Goal: Task Accomplishment & Management: Complete application form

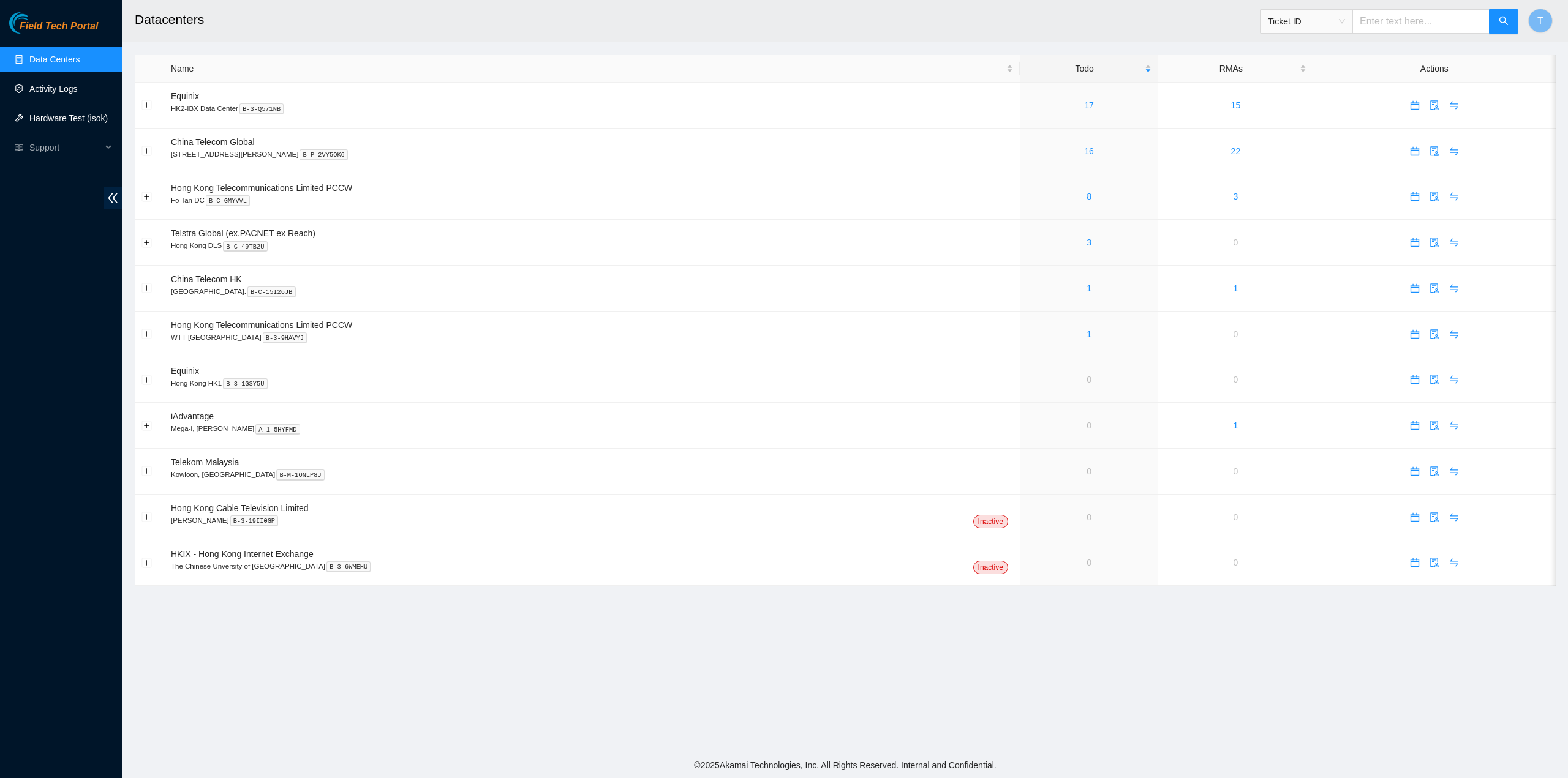
click at [69, 93] on link "Activity Logs" at bounding box center [54, 89] width 48 height 10
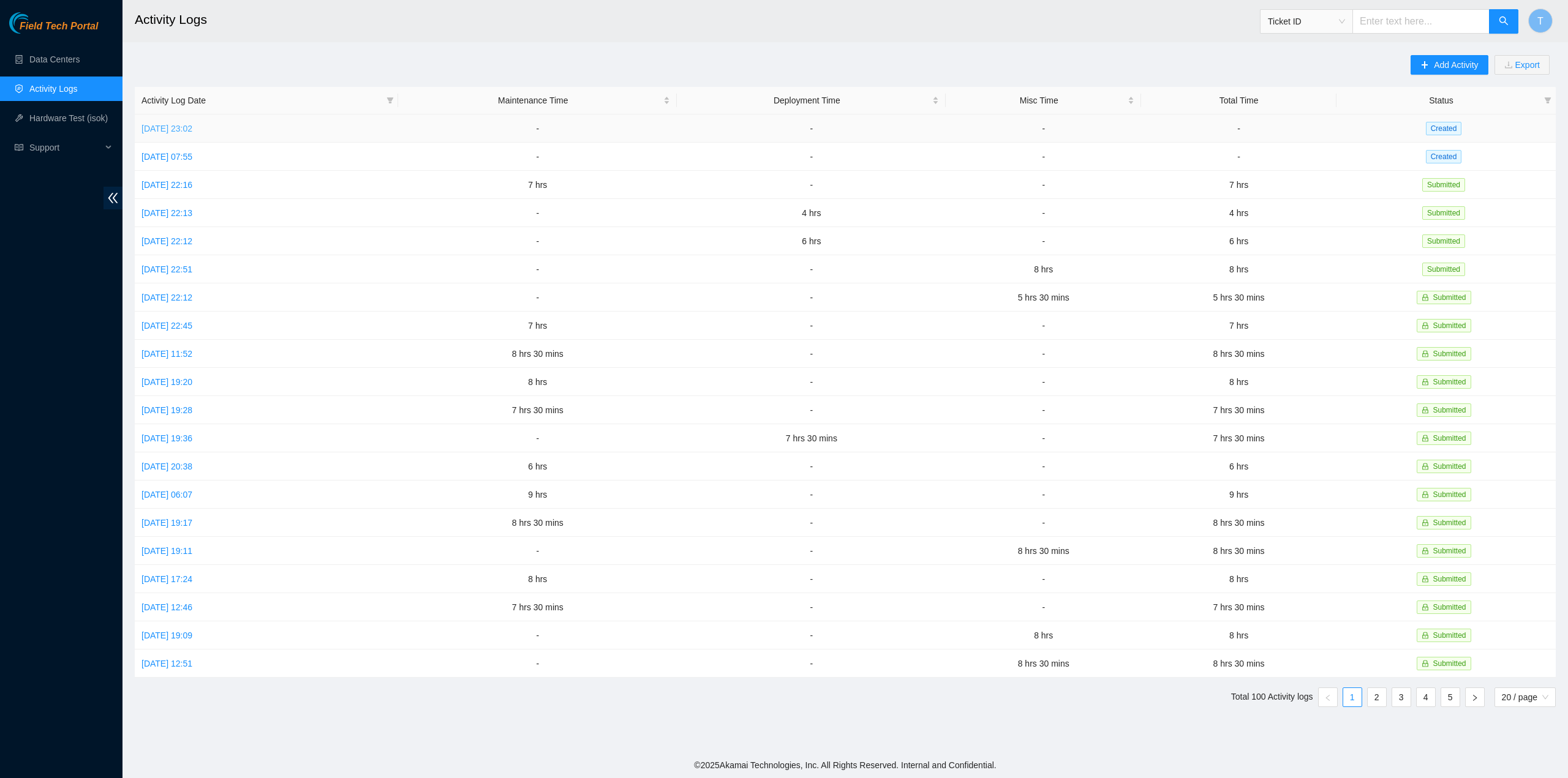
click at [178, 130] on link "[DATE] 23:02" at bounding box center [167, 128] width 51 height 10
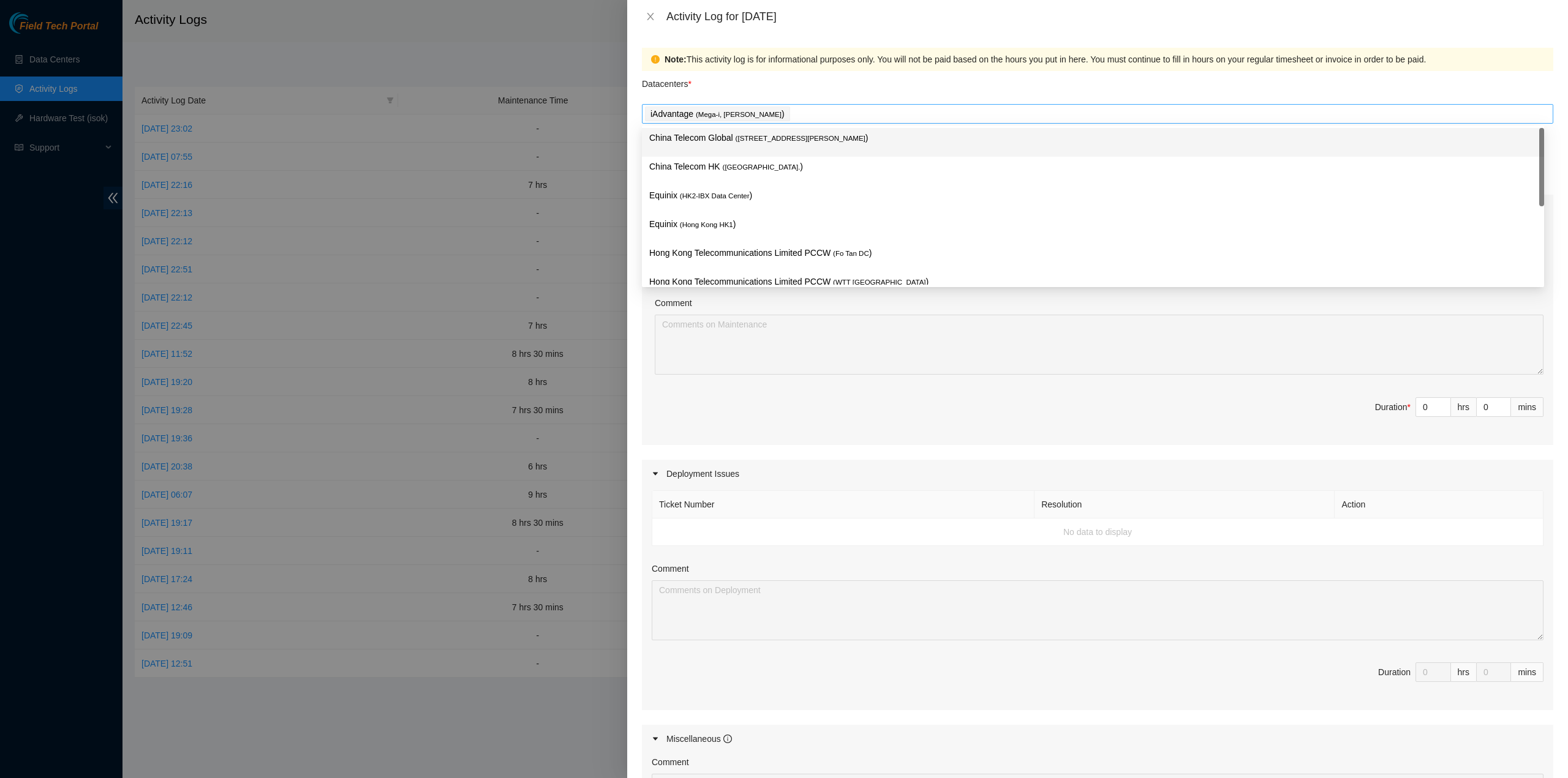
click at [778, 111] on div "iAdvantage ( Mega-i, Chai Wan )" at bounding box center [1098, 114] width 905 height 17
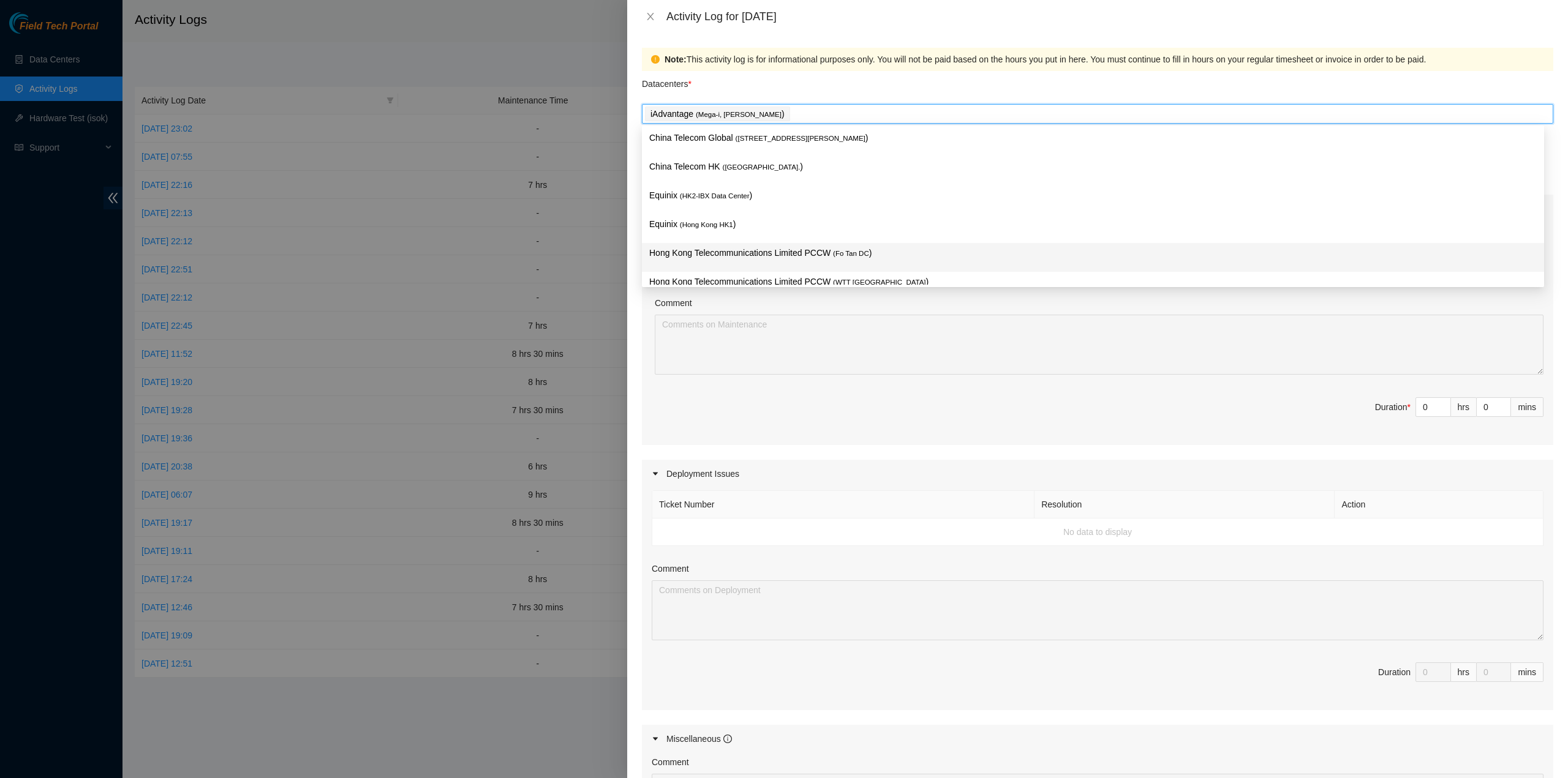
click at [732, 257] on p "Hong Kong Telecommunications Limited PCCW ( Fo Tan DC )" at bounding box center [1092, 253] width 887 height 14
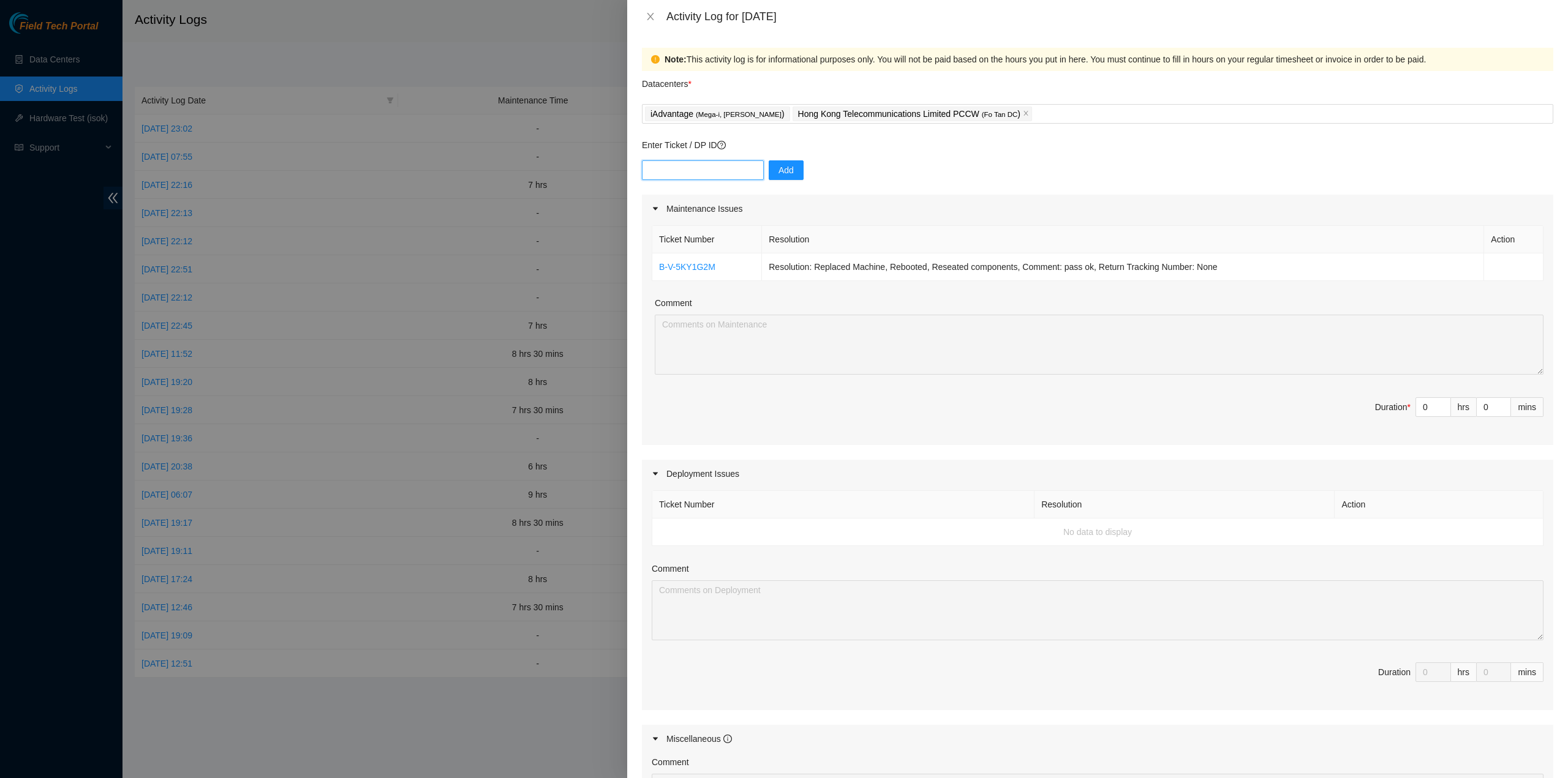
click at [647, 177] on input "text" at bounding box center [703, 170] width 122 height 20
paste input "B-V-5VN82IY"
type input "B-V-5VN82IY"
click at [779, 179] on button "Add" at bounding box center [786, 170] width 35 height 20
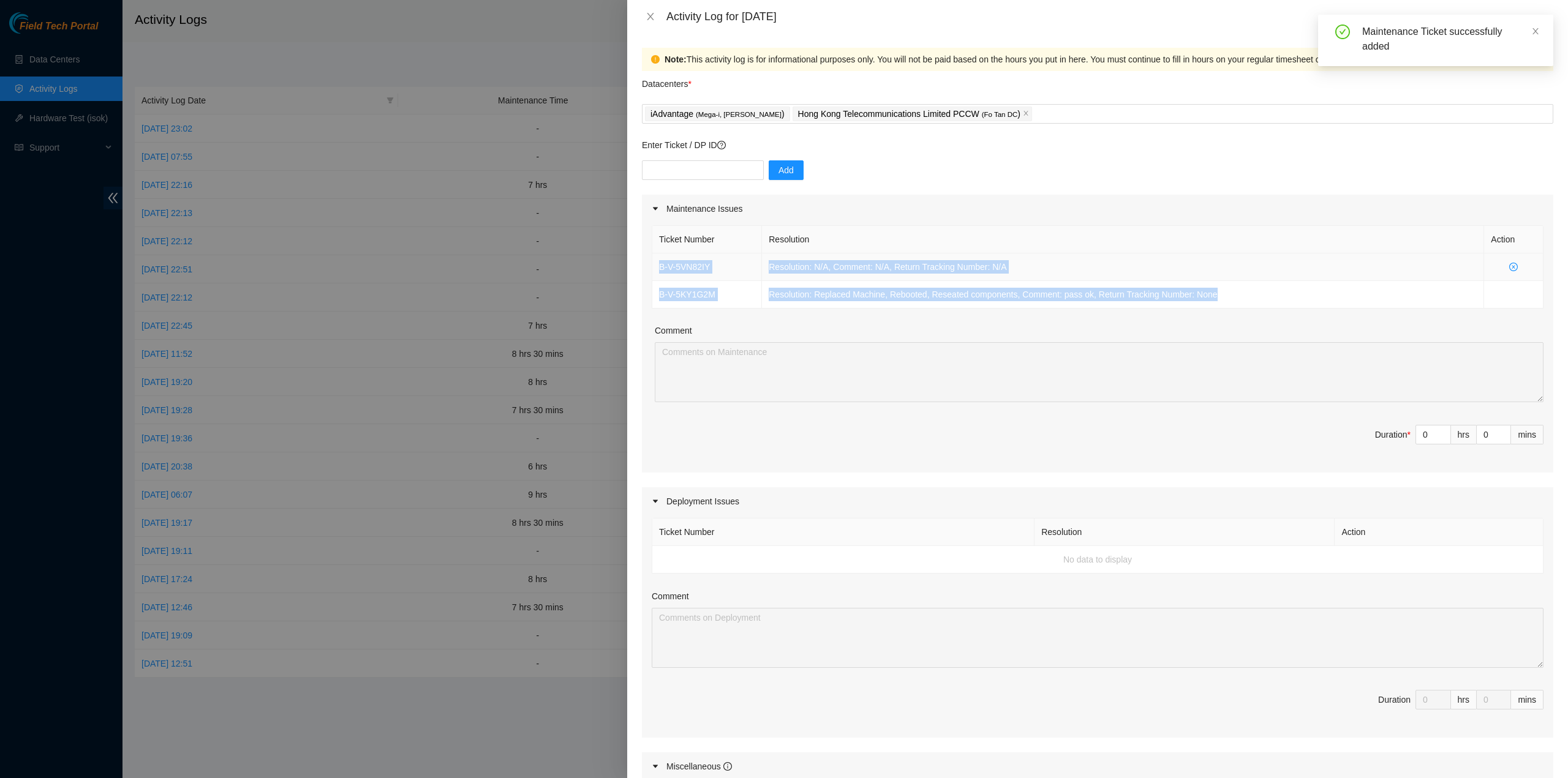
drag, startPoint x: 1137, startPoint y: 290, endPoint x: 653, endPoint y: 267, distance: 484.5
click at [653, 267] on tbody "B-V-5VN82IY Resolution: N/A, Comment: N/A, Return Tracking Number: N/A B-V-5KY1…" at bounding box center [1098, 281] width 892 height 55
copy tbody "B-V-5VN82IY Resolution: N/A, Comment: N/A, Return Tracking Number: N/A B-V-5KY1…"
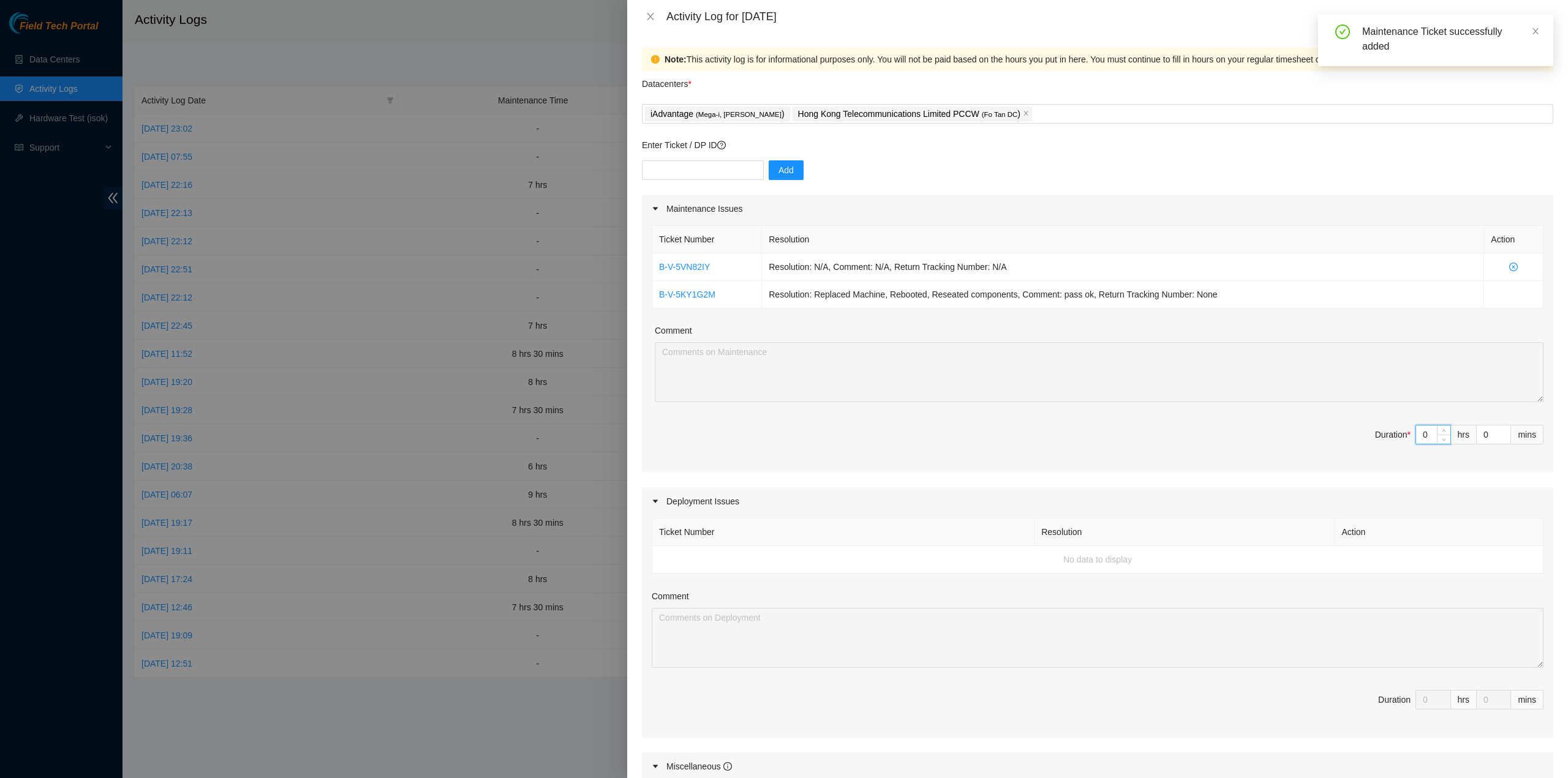
drag, startPoint x: 1421, startPoint y: 436, endPoint x: 1387, endPoint y: 430, distance: 34.5
click at [1387, 430] on span "Duration * 0 hrs 0 mins" at bounding box center [1098, 442] width 892 height 34
type input "6"
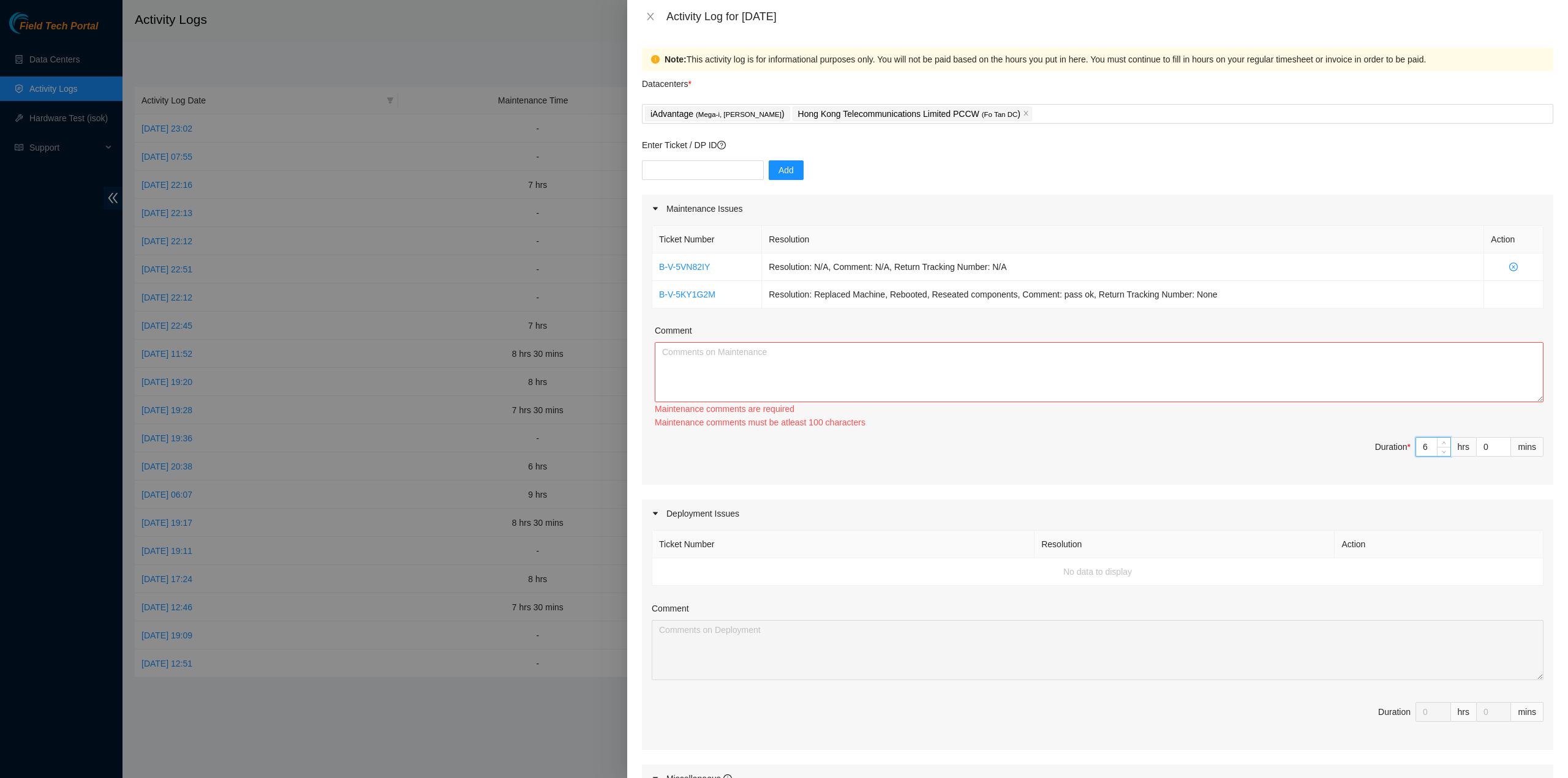
type input "6"
click at [1104, 369] on textarea "Comment" at bounding box center [1099, 372] width 889 height 60
paste textarea "B-V-5VN82IY Resolution: N/A, Comment: N/A, Return Tracking Number: N/A B-V-5KY1…"
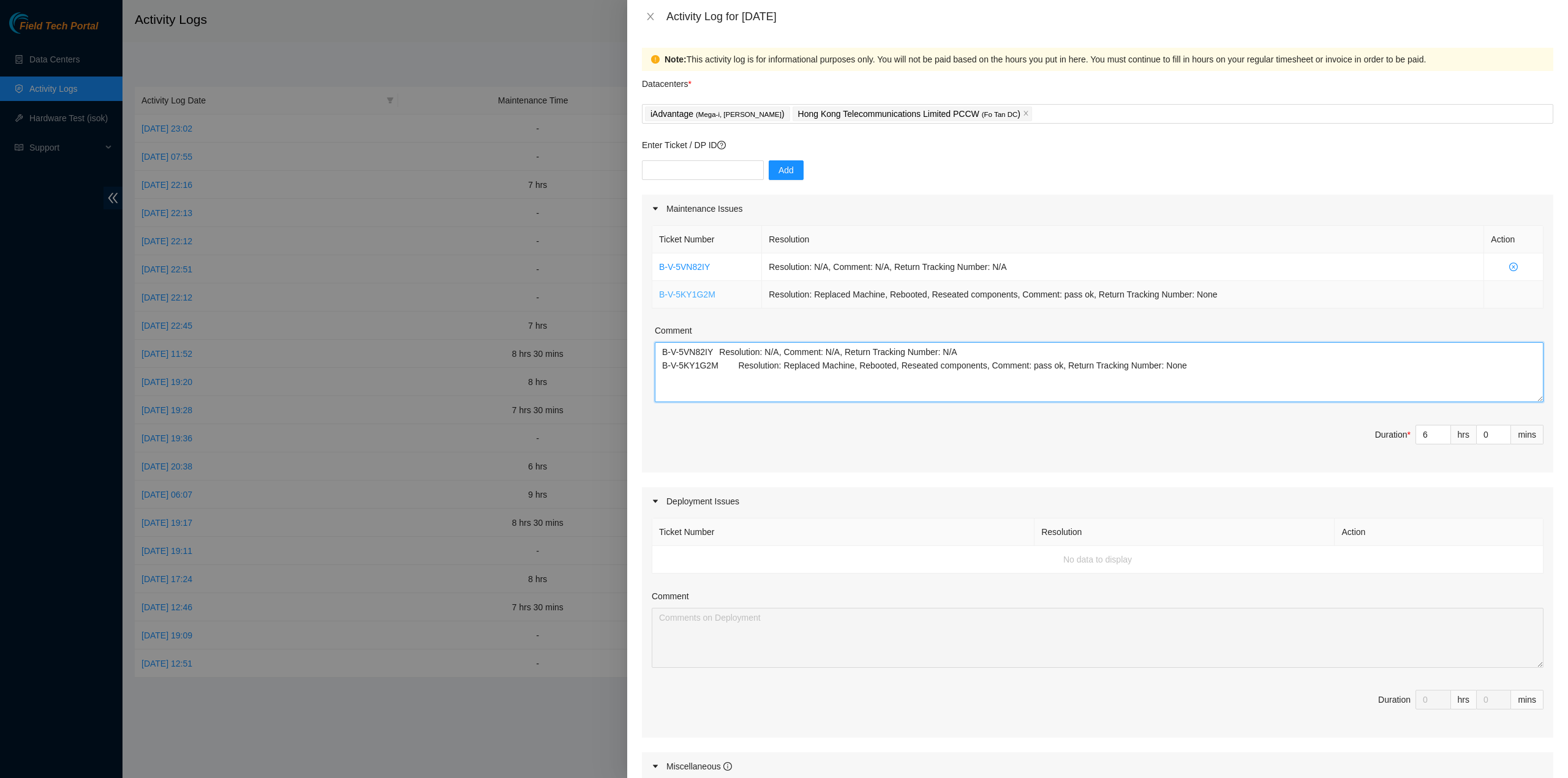
type textarea "B-V-5VN82IY Resolution: N/A, Comment: N/A, Return Tracking Number: N/A B-V-5KY1…"
click at [1477, 434] on input "0" at bounding box center [1494, 434] width 34 height 19
type input "30"
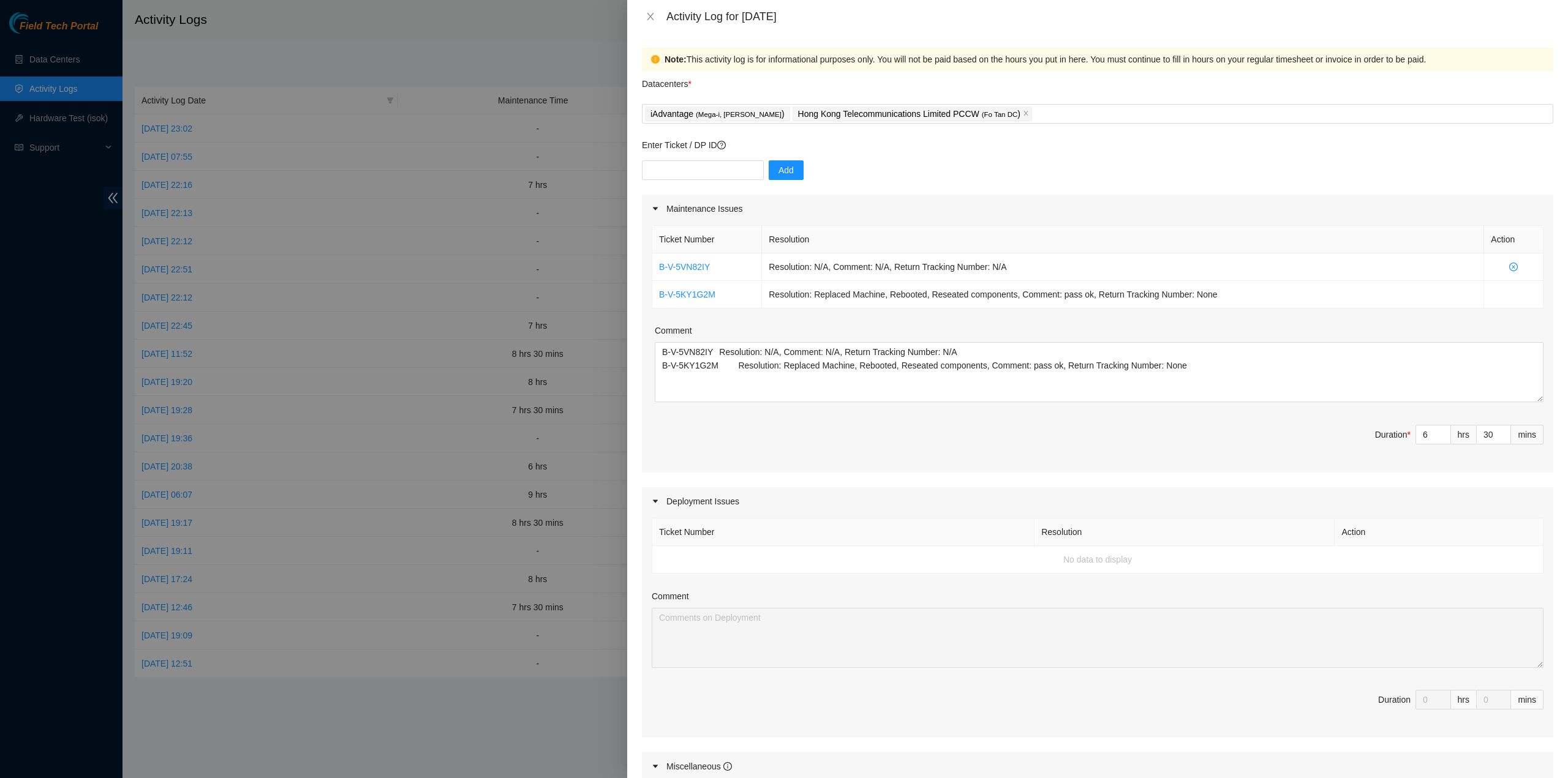
scroll to position [176, 0]
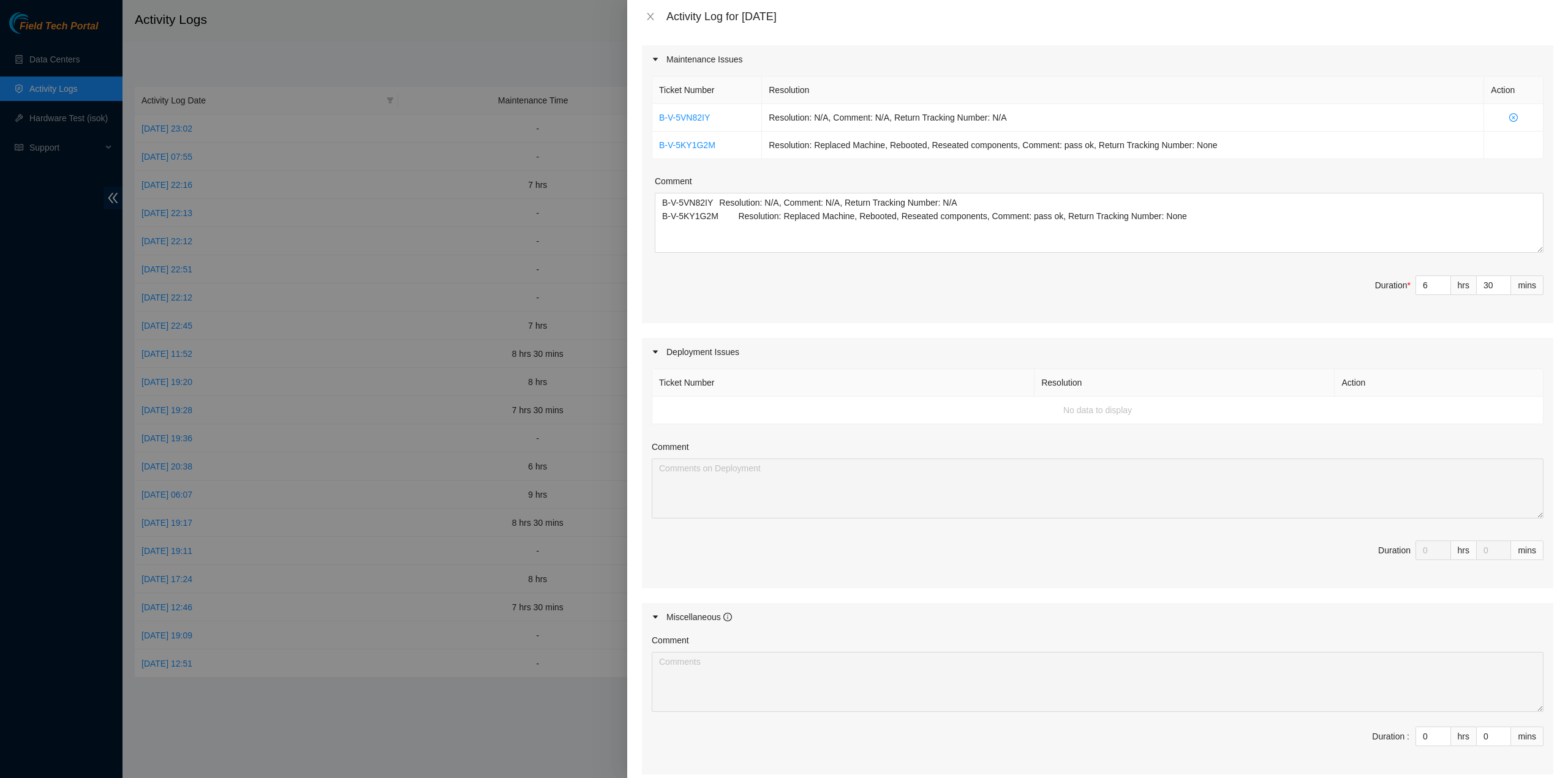
click at [964, 777] on html "Field Tech Portal Data Centers Activity Logs Hardware Test (isok) Support Activ…" at bounding box center [784, 389] width 1568 height 778
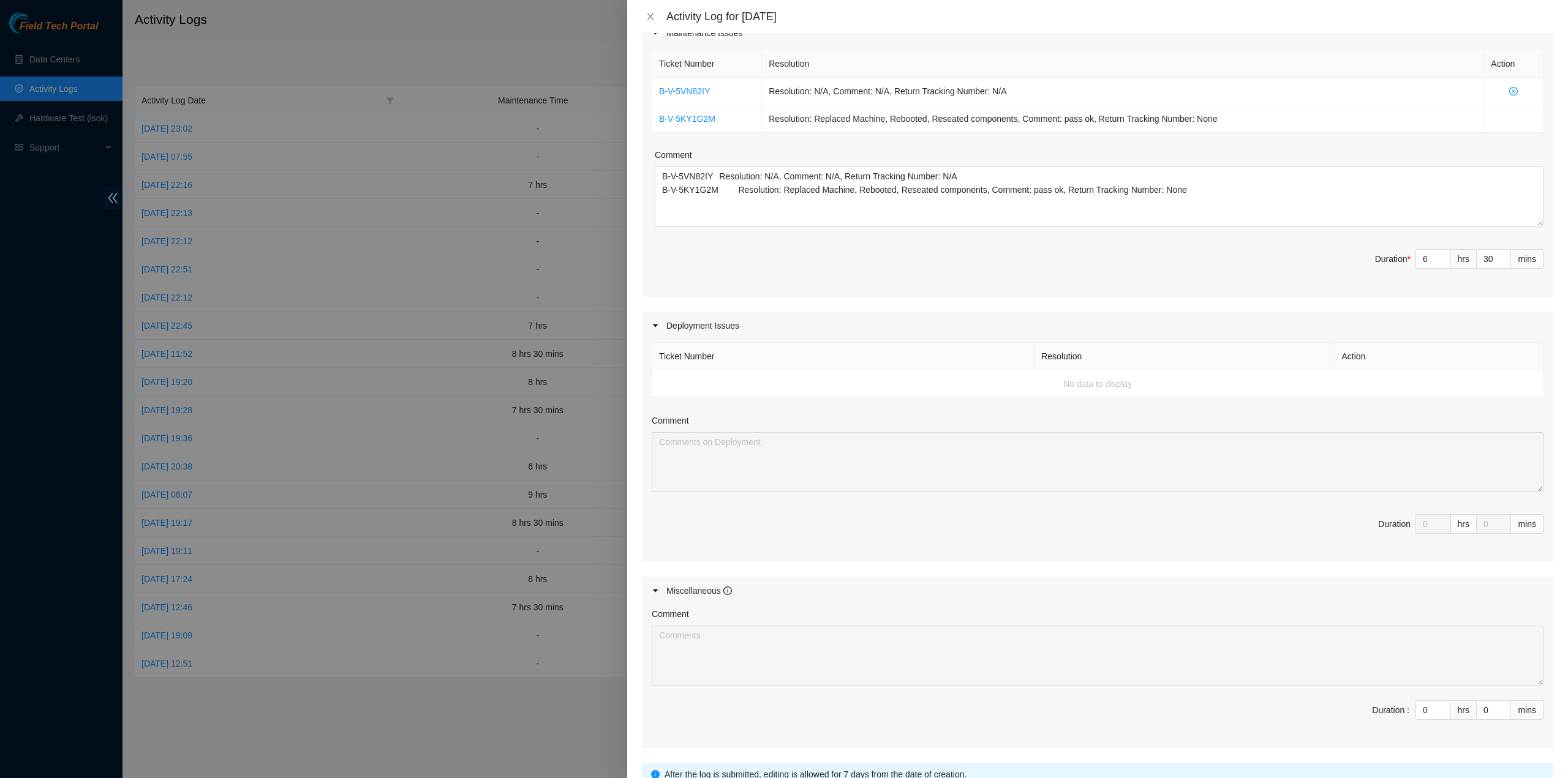
click at [1299, 244] on div "Ticket Number Resolution Action B-V-5VN82IY Resolution: N/A, Comment: N/A, Retu…" at bounding box center [1098, 172] width 911 height 250
click at [975, 185] on textarea "B-V-5VN82IY Resolution: N/A, Comment: N/A, Return Tracking Number: N/A B-V-5KY1…" at bounding box center [1099, 196] width 889 height 60
drag, startPoint x: 1188, startPoint y: 212, endPoint x: 1181, endPoint y: 205, distance: 9.9
click at [1188, 210] on textarea "B-V-5VN82IY Resolution: N/A, Comment: N/A, Return Tracking Number: N/A B-V-5KY1…" at bounding box center [1099, 196] width 889 height 60
paste textarea "B-V-5KY1G2M B-V-5VN82IY B-V-5REV2SG"
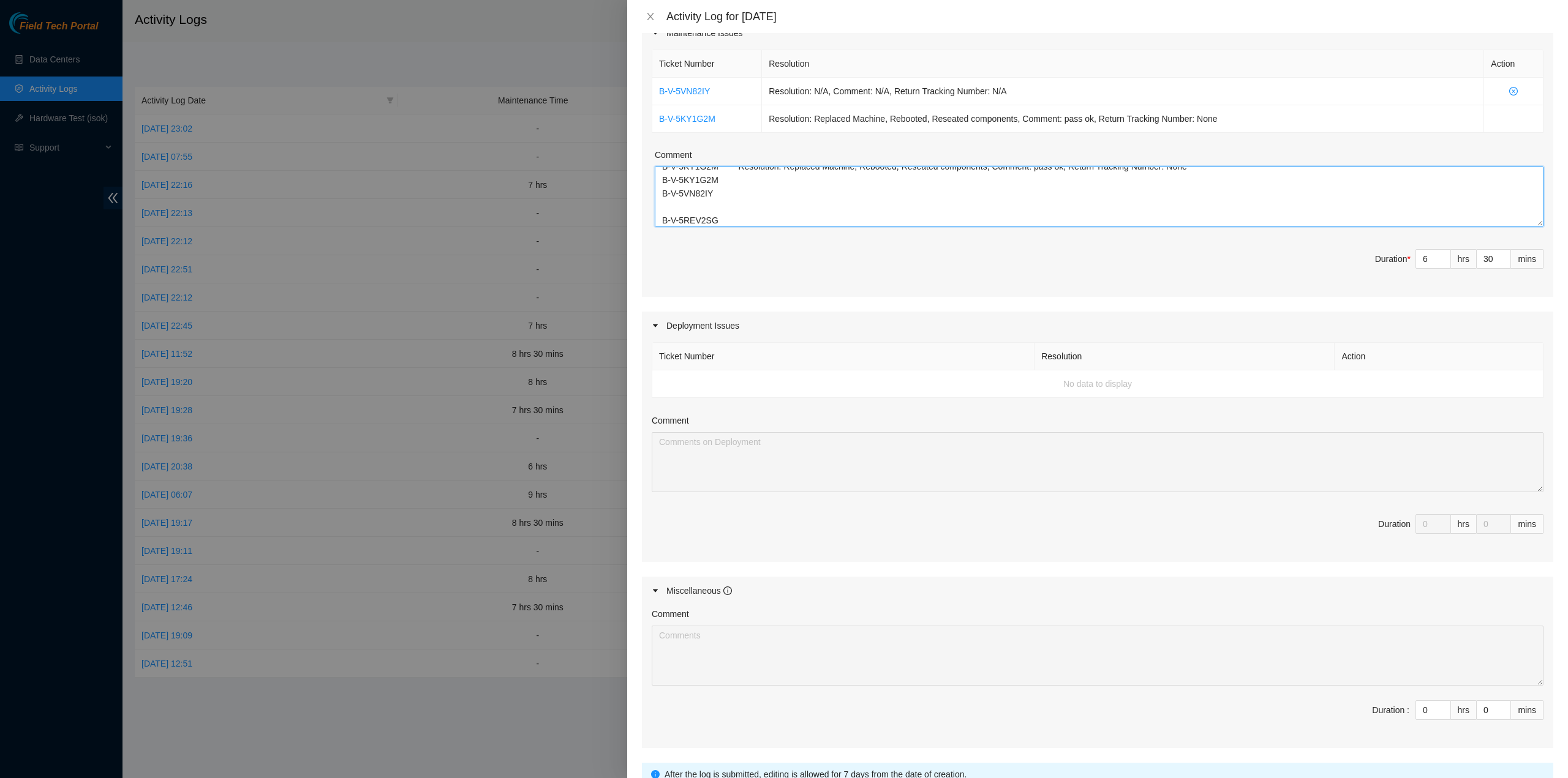
scroll to position [275, 0]
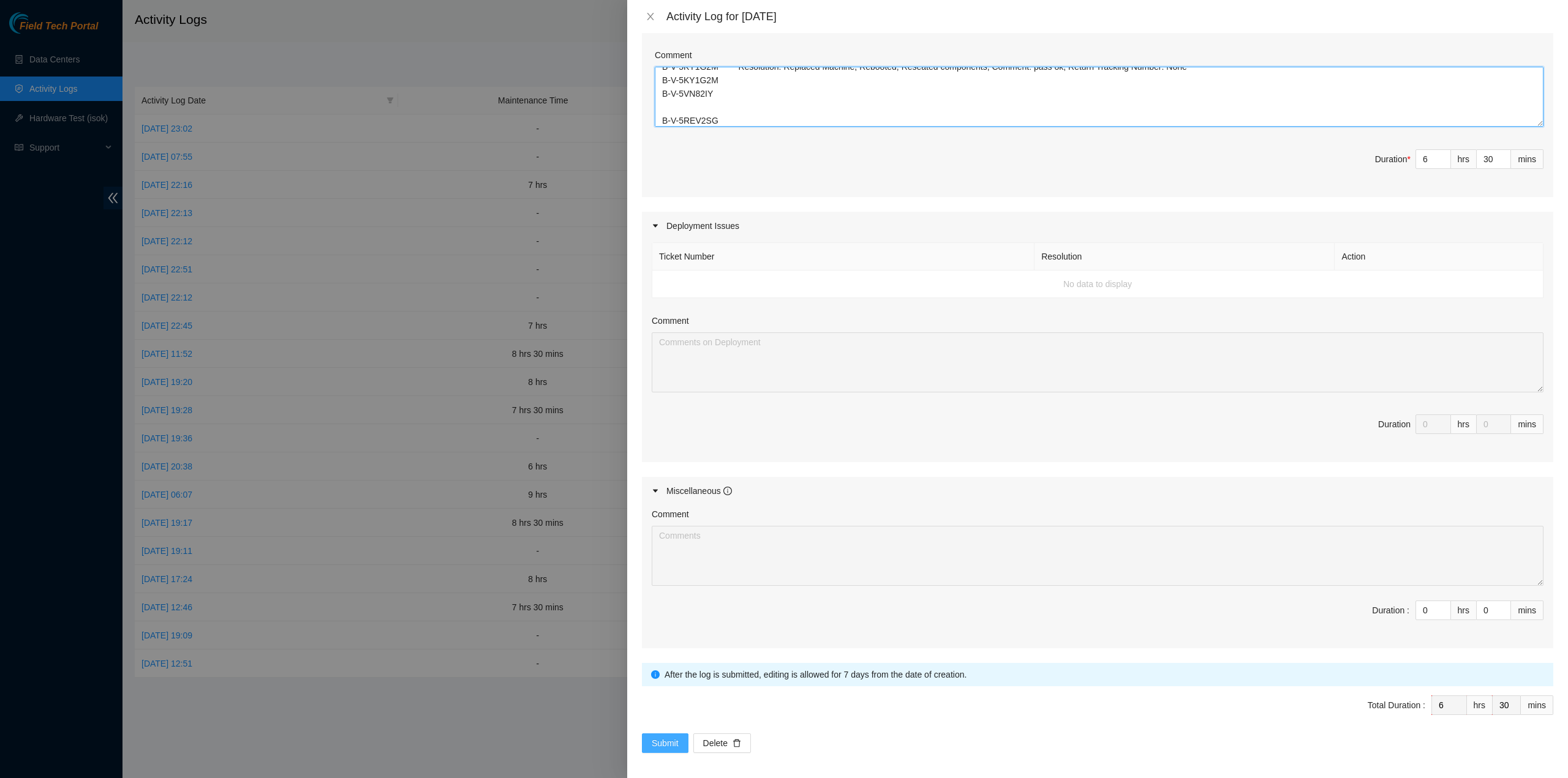
type textarea "B-V-5VN82IY Resolution: N/A, Comment: N/A, Return Tracking Number: N/A B-V-5KY1…"
click at [666, 738] on span "Submit" at bounding box center [665, 743] width 27 height 14
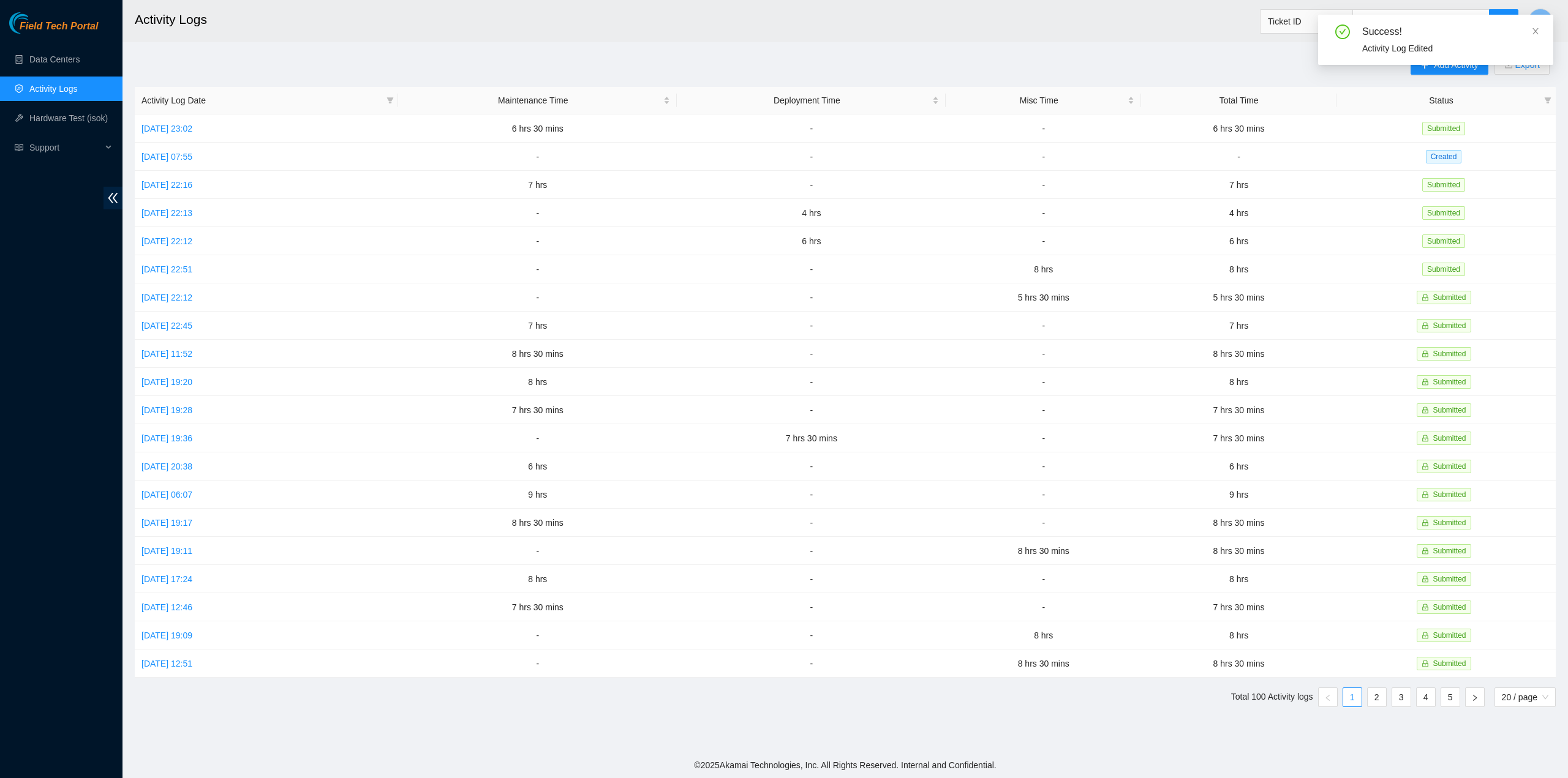
drag, startPoint x: 1535, startPoint y: 30, endPoint x: 1529, endPoint y: 32, distance: 6.3
click at [1534, 30] on icon "close" at bounding box center [1536, 31] width 9 height 9
click at [1540, 23] on span "T" at bounding box center [1540, 21] width 6 height 15
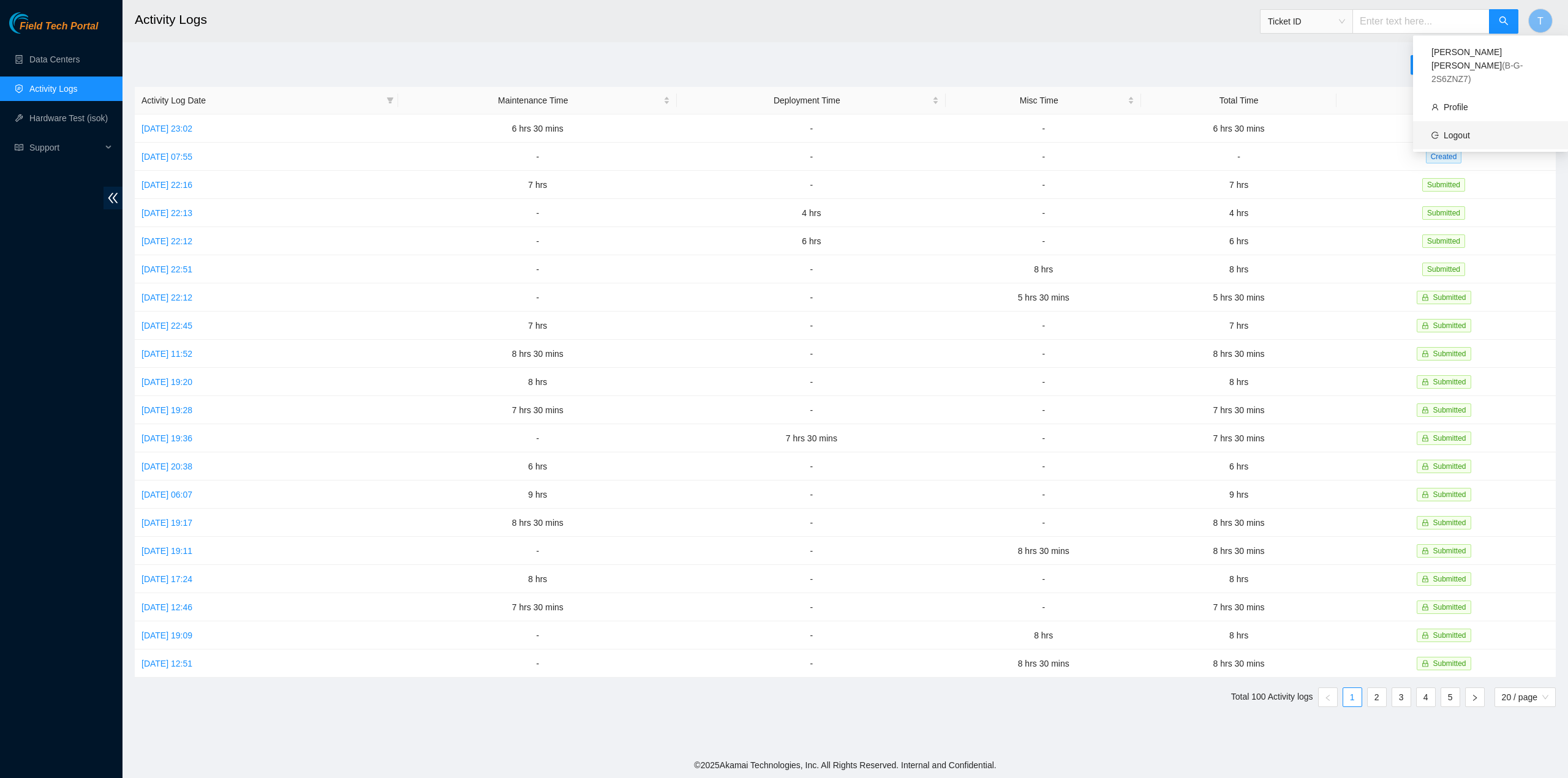
click at [1470, 130] on link "Logout" at bounding box center [1457, 135] width 26 height 10
click at [214, 121] on td "[DATE] 23:02" at bounding box center [266, 128] width 264 height 28
click at [192, 128] on link "[DATE] 23:02" at bounding box center [167, 128] width 51 height 10
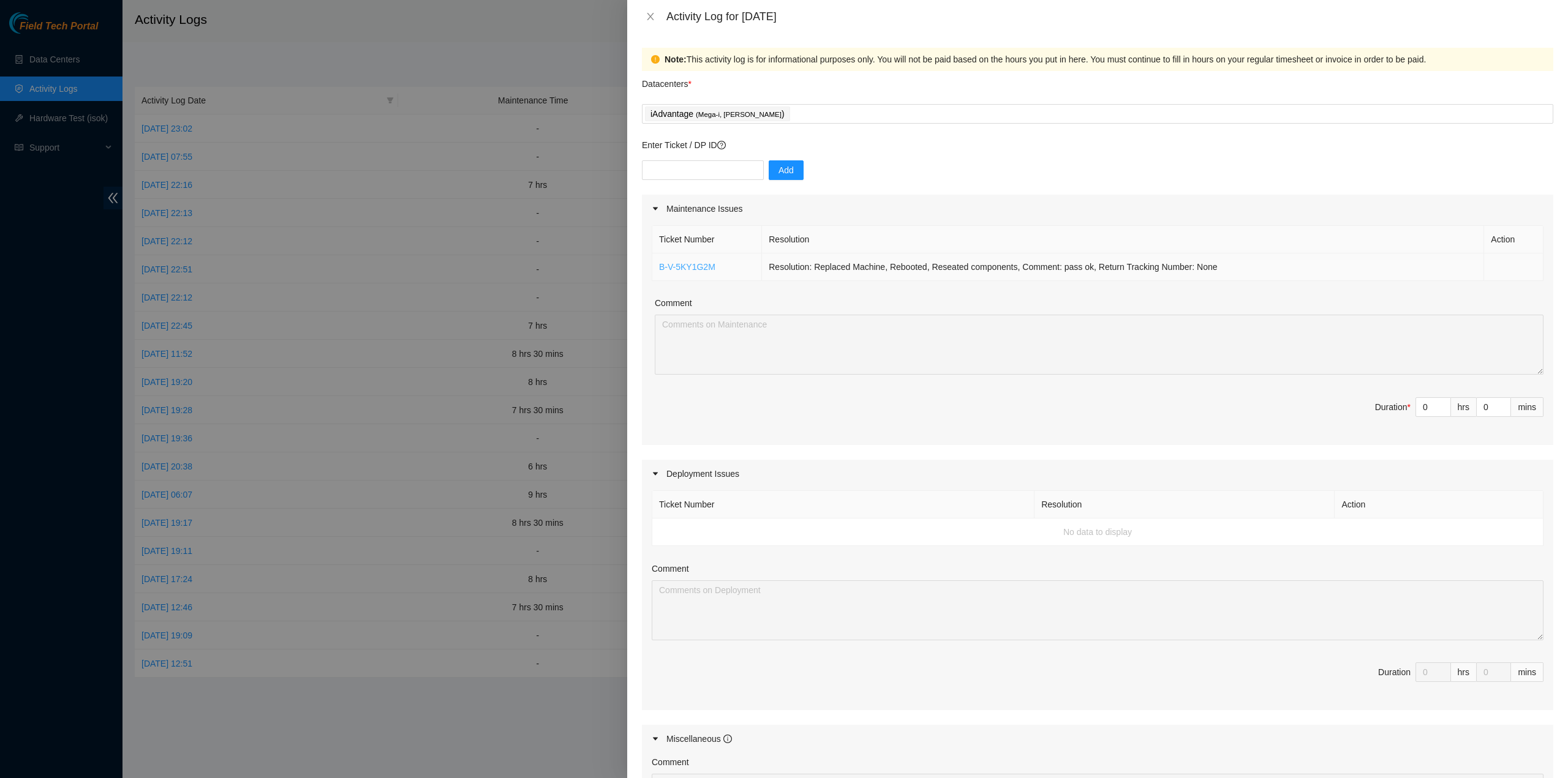
click at [694, 266] on link "B-V-5KY1G2M" at bounding box center [687, 267] width 56 height 10
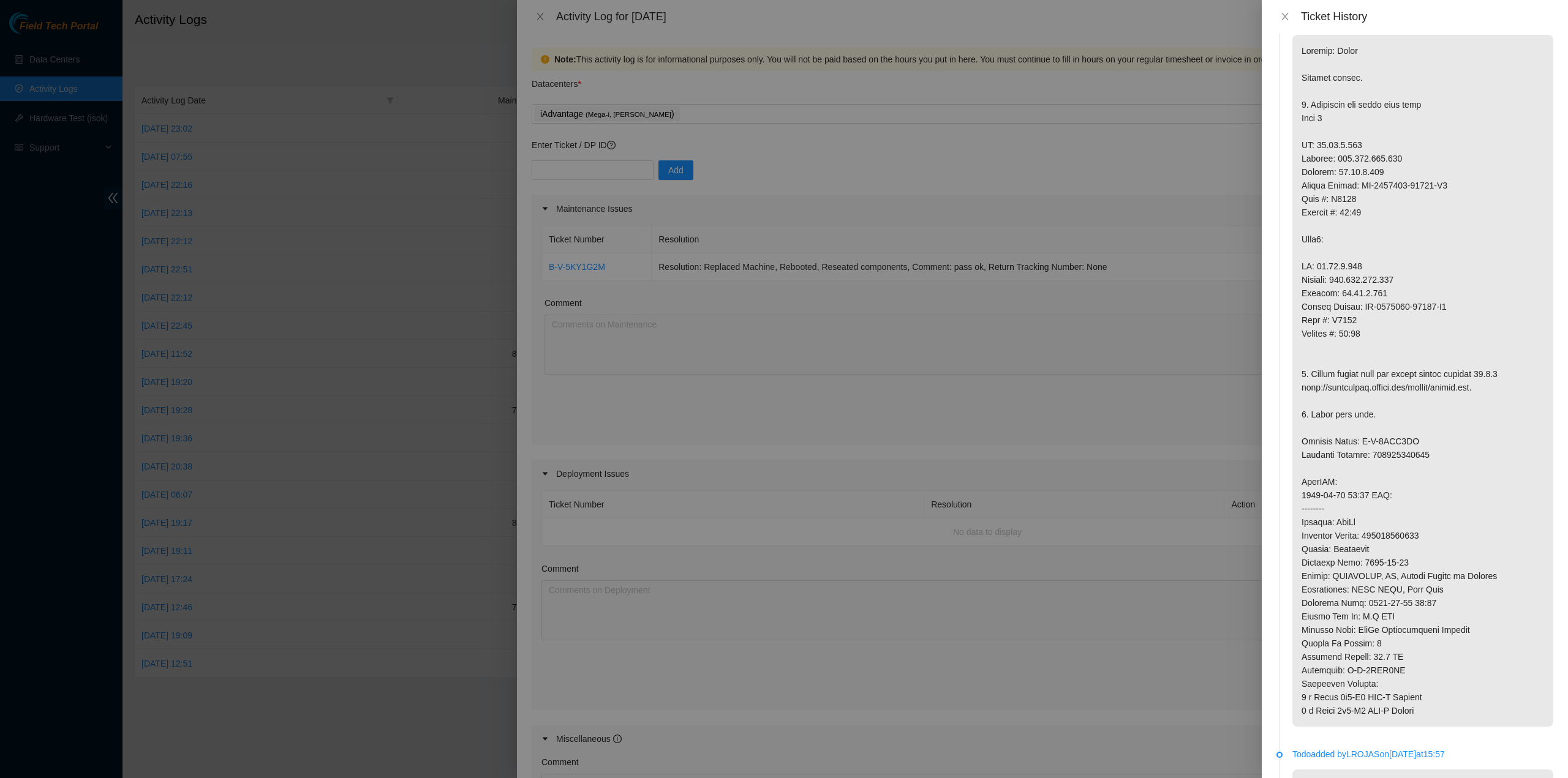
scroll to position [245, 0]
drag, startPoint x: 1358, startPoint y: 437, endPoint x: 1414, endPoint y: 442, distance: 56.2
click at [1414, 442] on p at bounding box center [1423, 376] width 261 height 692
copy p "B-V-5REV2SG"
click at [1363, 673] on p at bounding box center [1423, 376] width 261 height 692
